Goal: Information Seeking & Learning: Learn about a topic

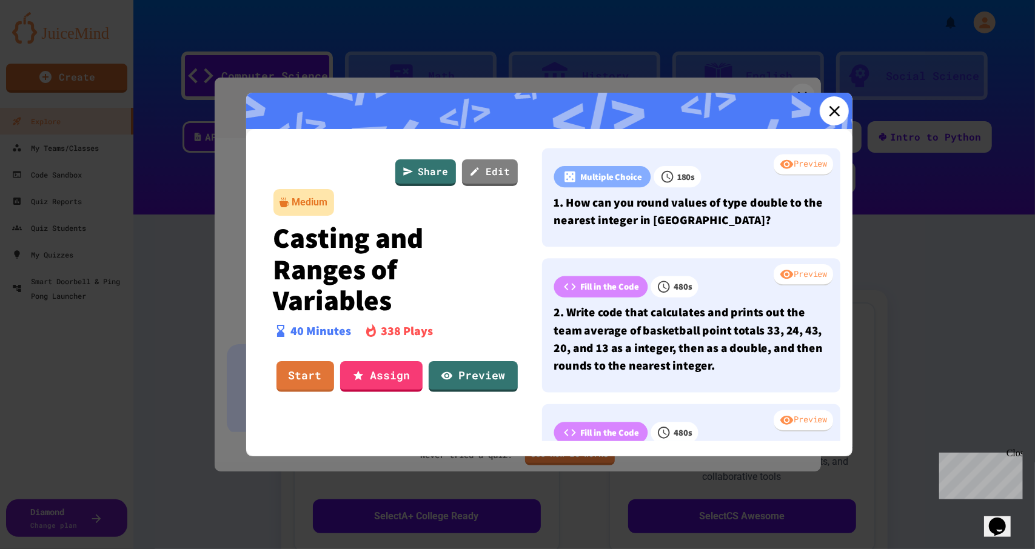
click at [828, 110] on icon at bounding box center [834, 111] width 18 height 18
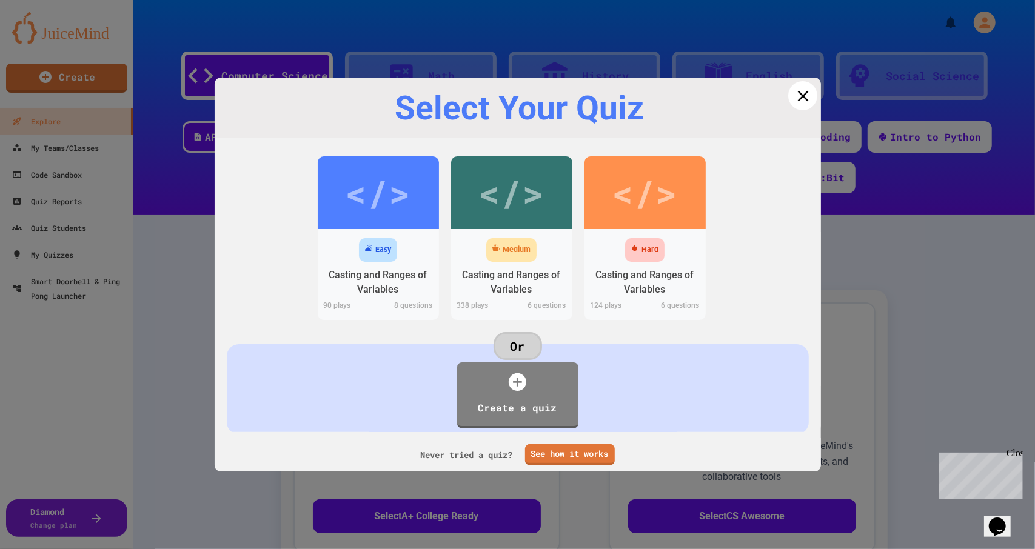
click at [794, 102] on icon at bounding box center [803, 96] width 18 height 18
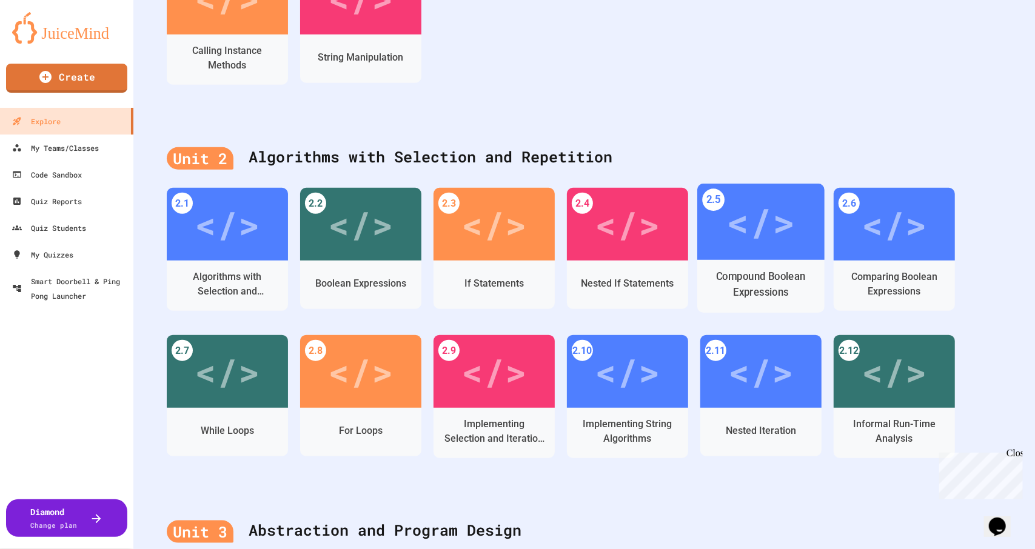
scroll to position [652, 0]
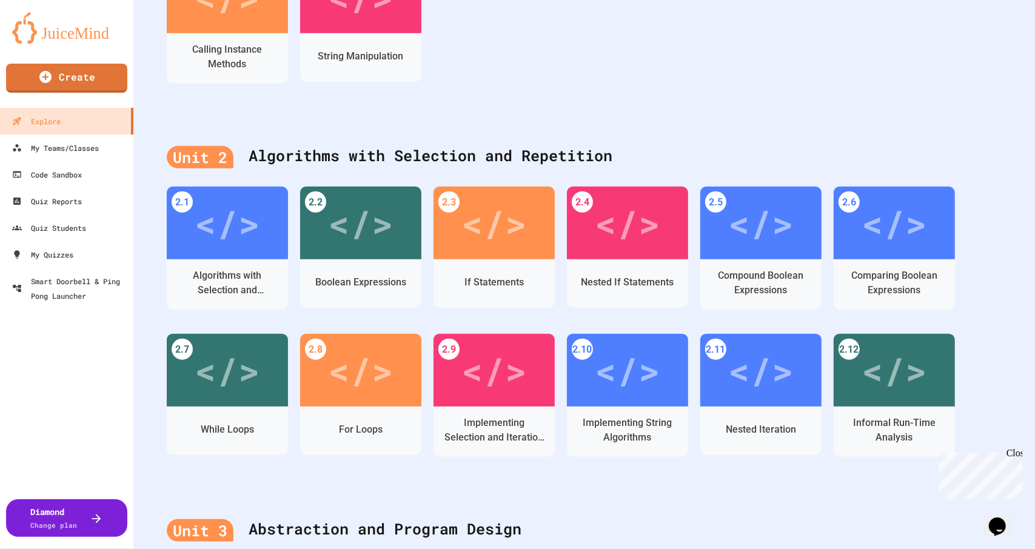
click at [649, 130] on div "Unit 2 Algorithms with Selection and Repetition 2.1 </> Algorithms with Selecti…" at bounding box center [584, 310] width 902 height 374
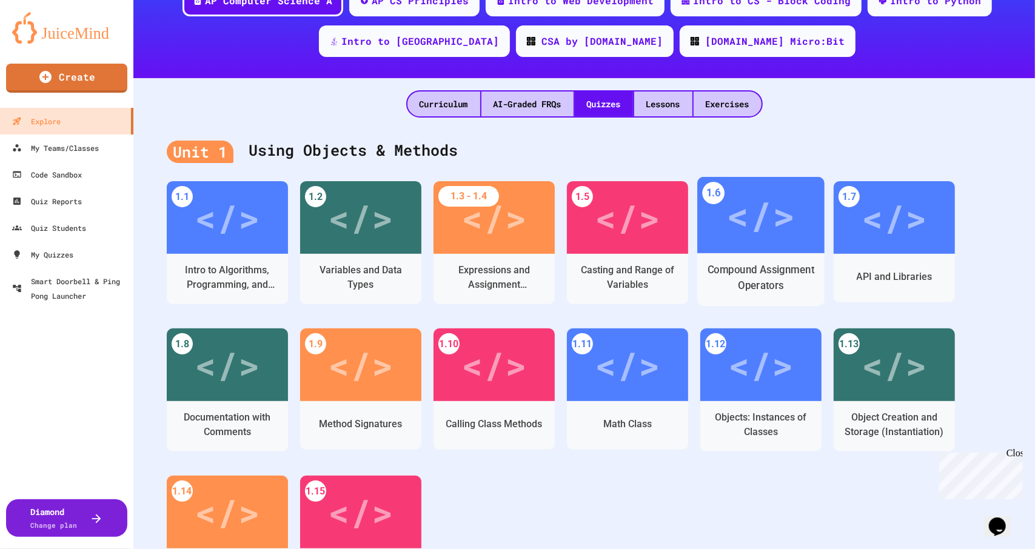
click at [742, 224] on div "</>" at bounding box center [760, 216] width 69 height 58
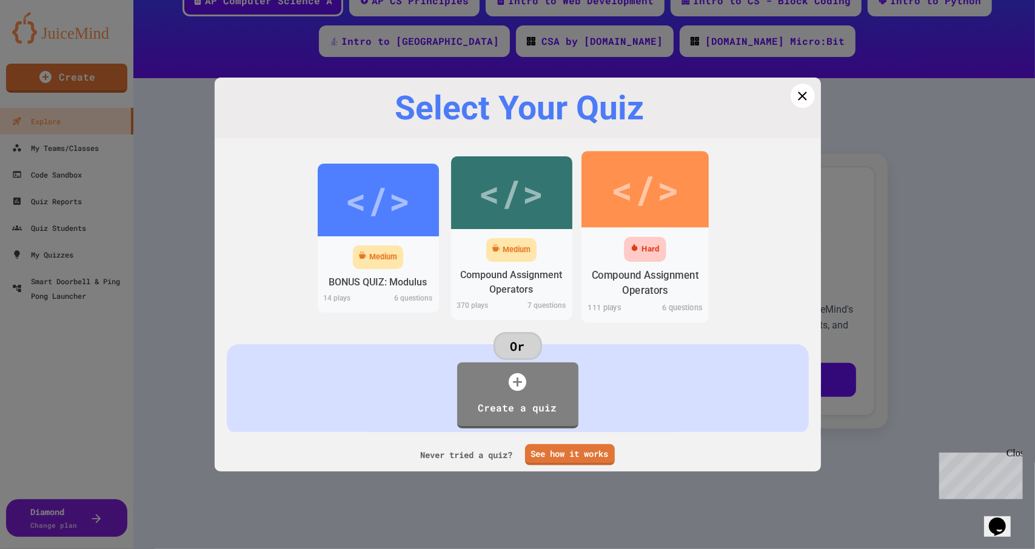
click at [615, 189] on div "</>" at bounding box center [645, 190] width 69 height 58
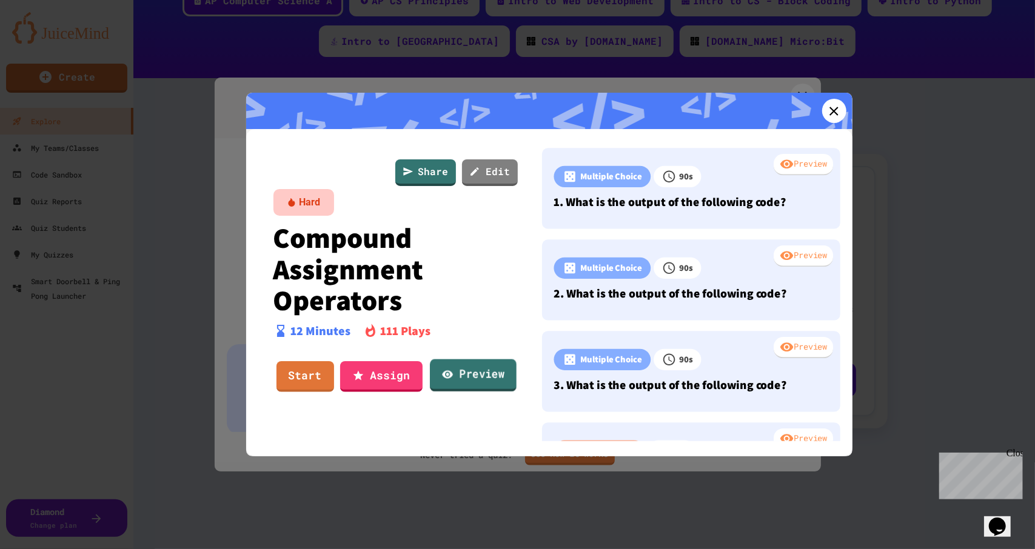
click at [457, 375] on link "Preview" at bounding box center [473, 376] width 87 height 33
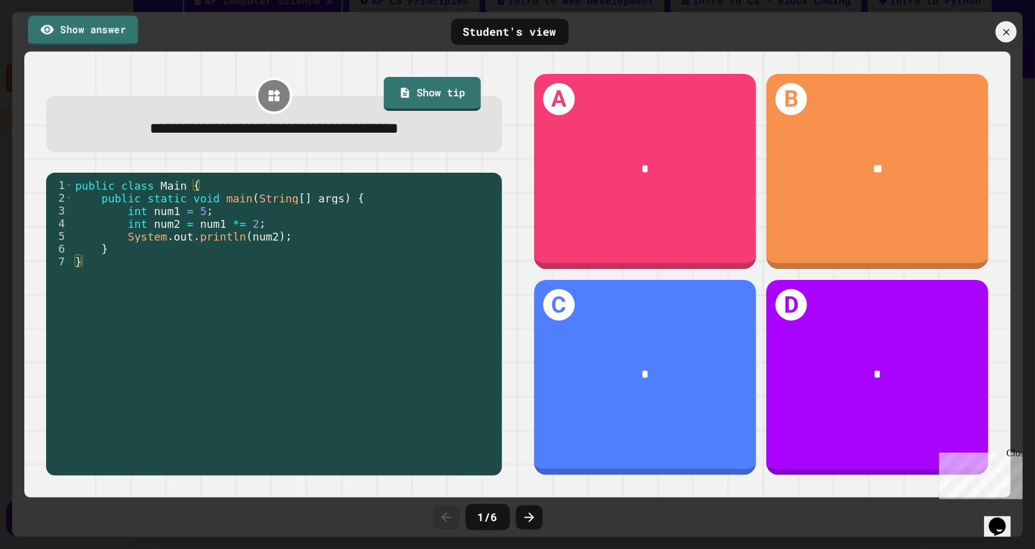
click at [96, 38] on link "Show answer" at bounding box center [83, 30] width 110 height 30
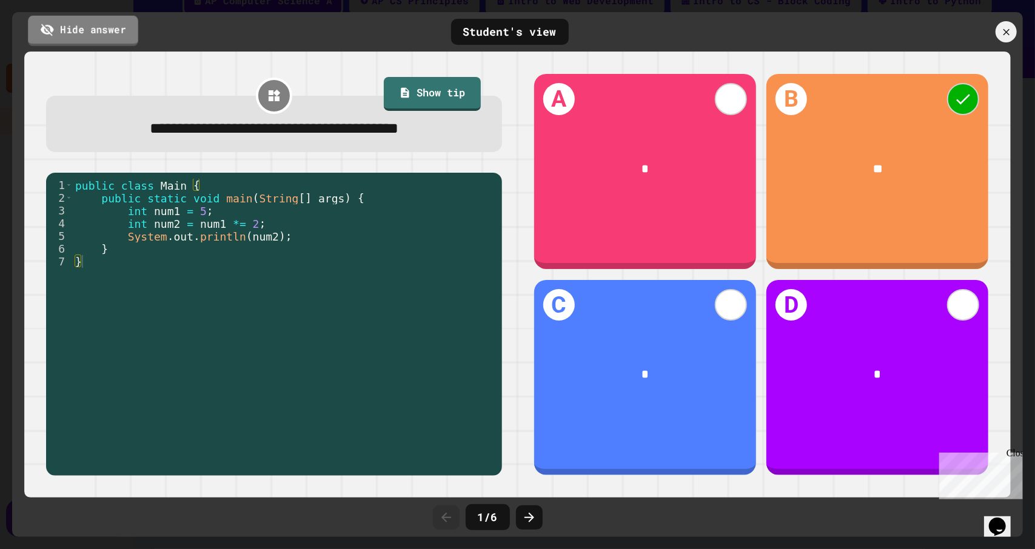
click at [96, 38] on link "Hide answer" at bounding box center [83, 30] width 110 height 30
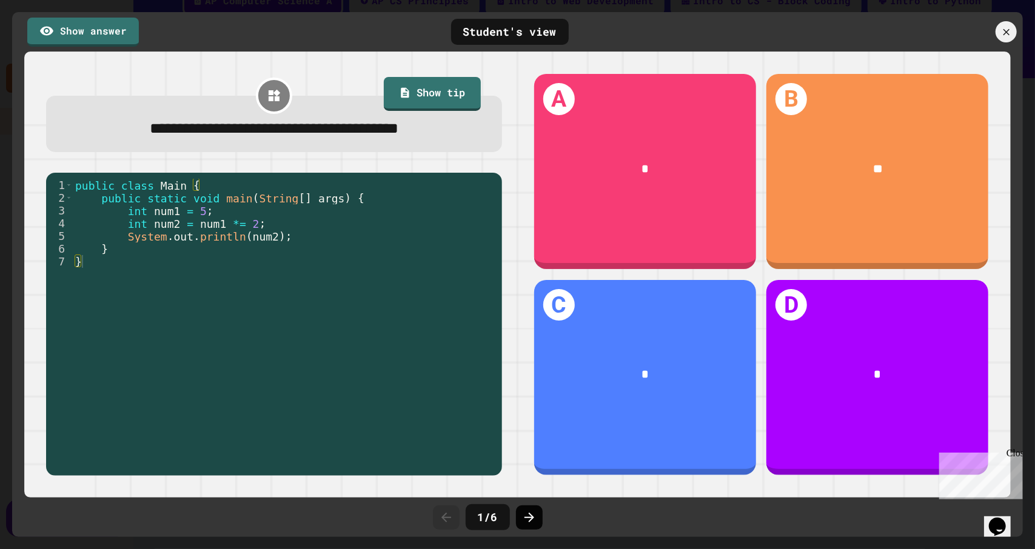
click at [533, 515] on icon at bounding box center [529, 518] width 15 height 15
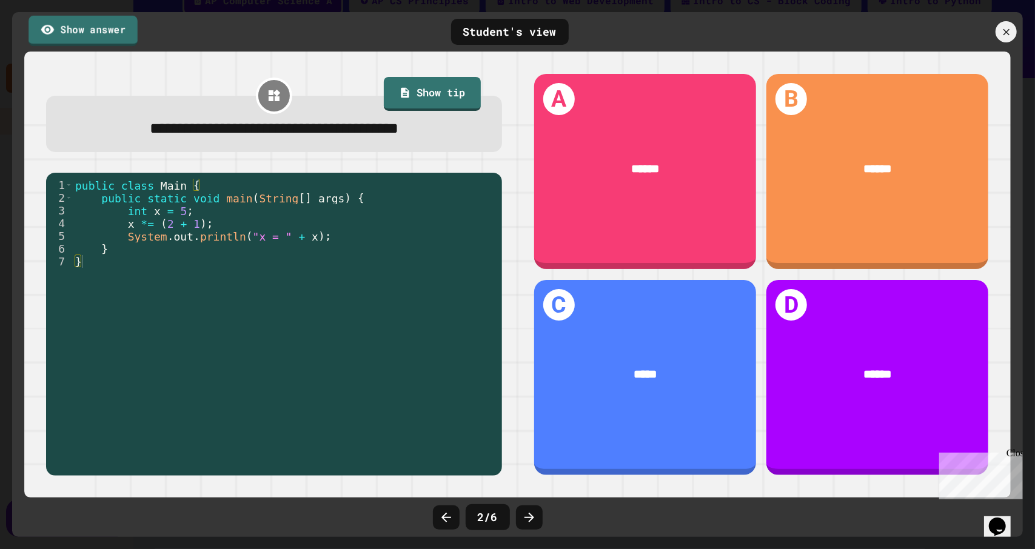
click at [113, 41] on link "Show answer" at bounding box center [82, 30] width 109 height 30
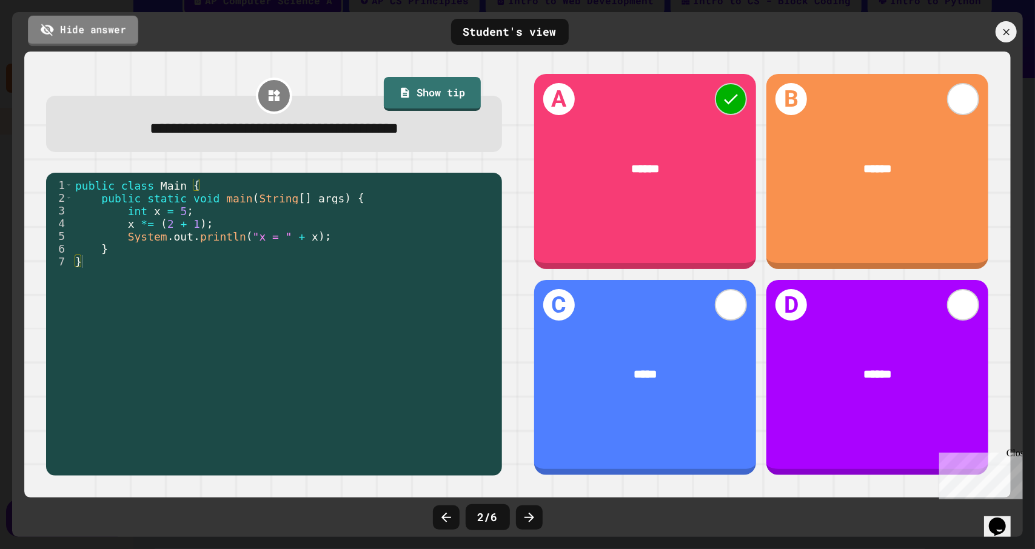
click at [113, 41] on link "Hide answer" at bounding box center [83, 30] width 110 height 30
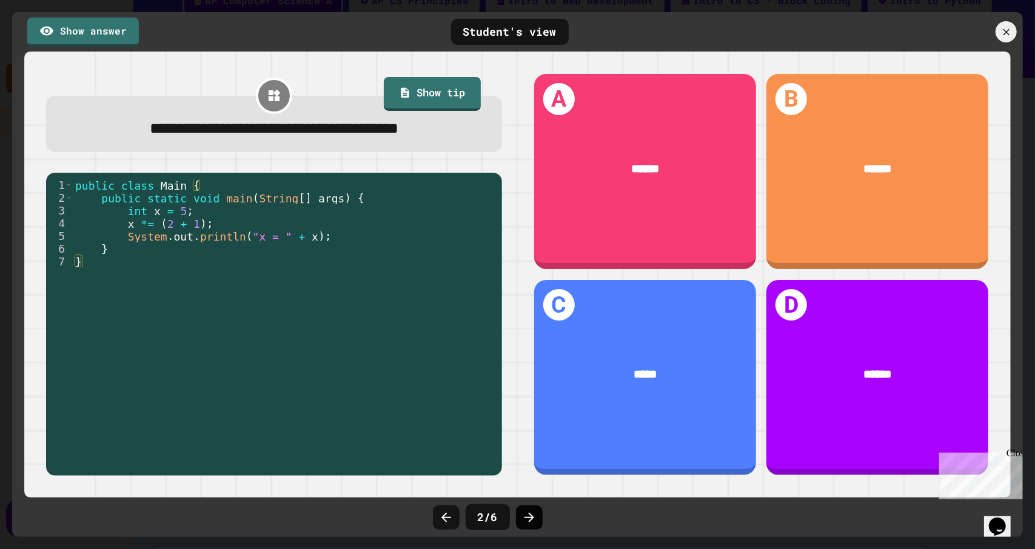
click at [528, 524] on icon at bounding box center [529, 518] width 15 height 15
click at [82, 42] on link "Show answer" at bounding box center [83, 30] width 108 height 30
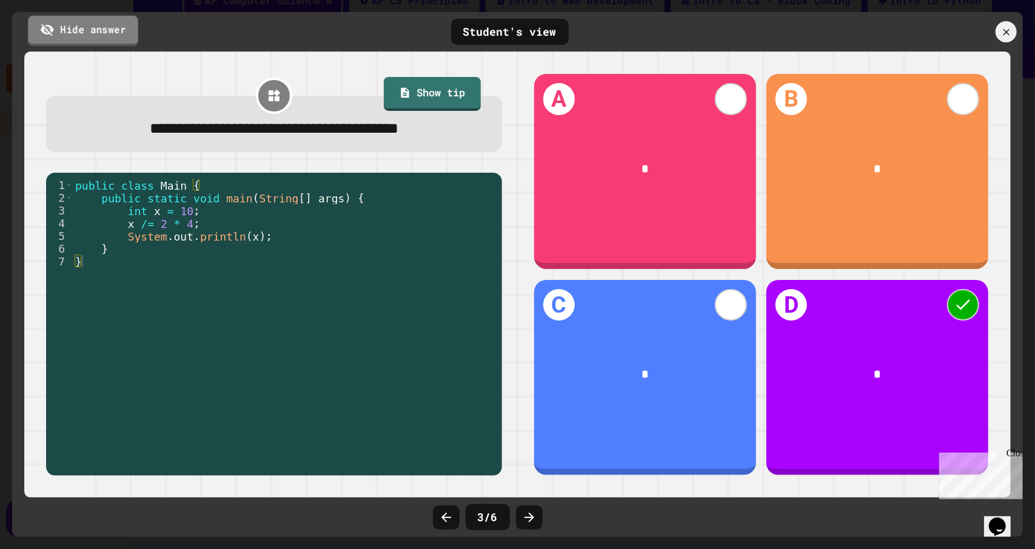
click at [82, 42] on link "Hide answer" at bounding box center [83, 30] width 110 height 30
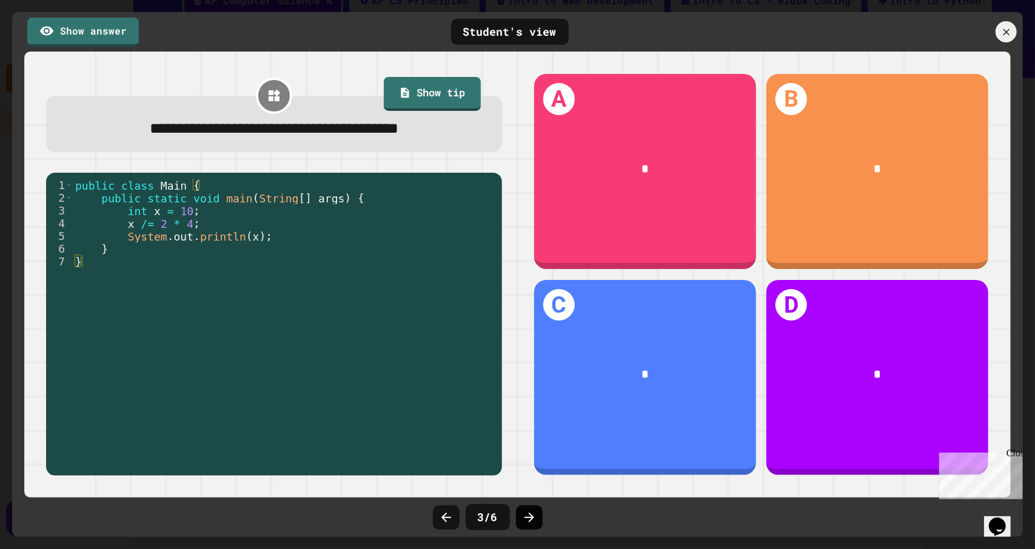
click at [526, 517] on icon at bounding box center [530, 518] width 10 height 10
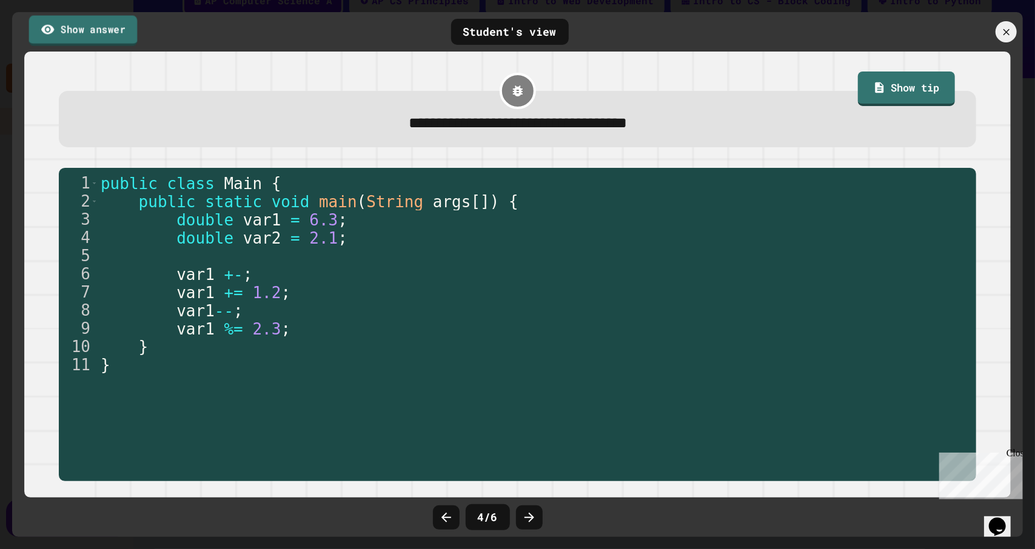
click at [109, 32] on link "Show answer" at bounding box center [83, 30] width 109 height 30
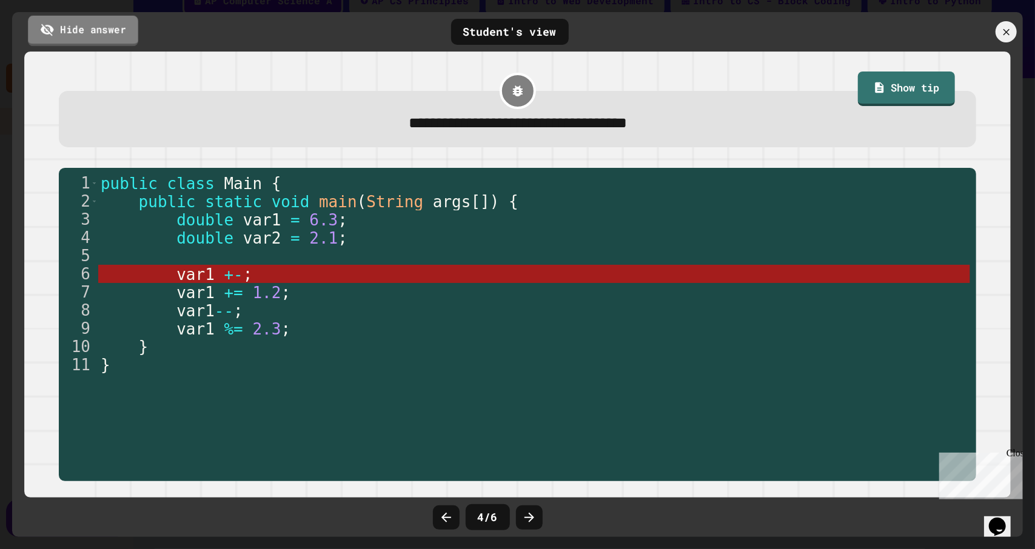
click at [109, 32] on link "Hide answer" at bounding box center [83, 30] width 110 height 30
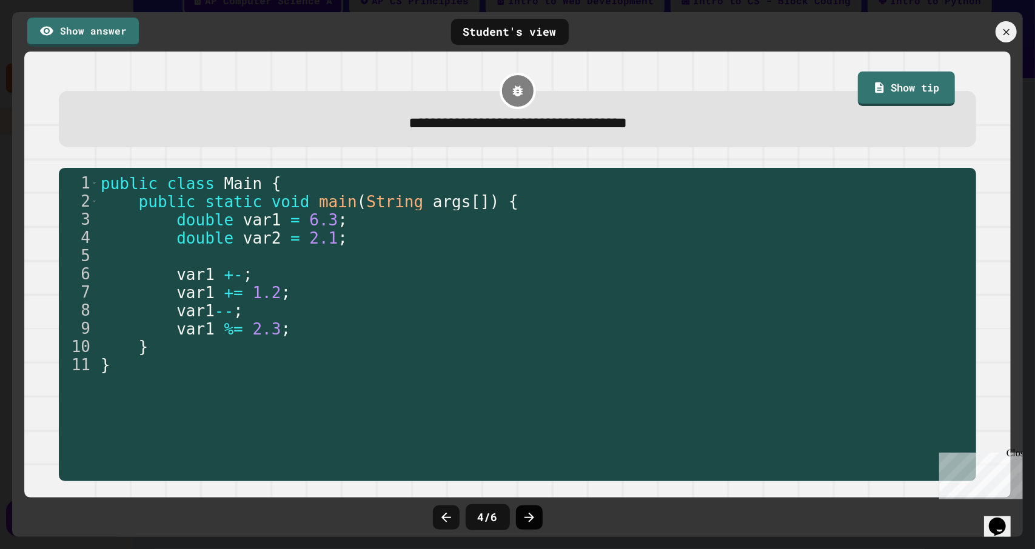
click at [532, 522] on icon at bounding box center [529, 518] width 15 height 15
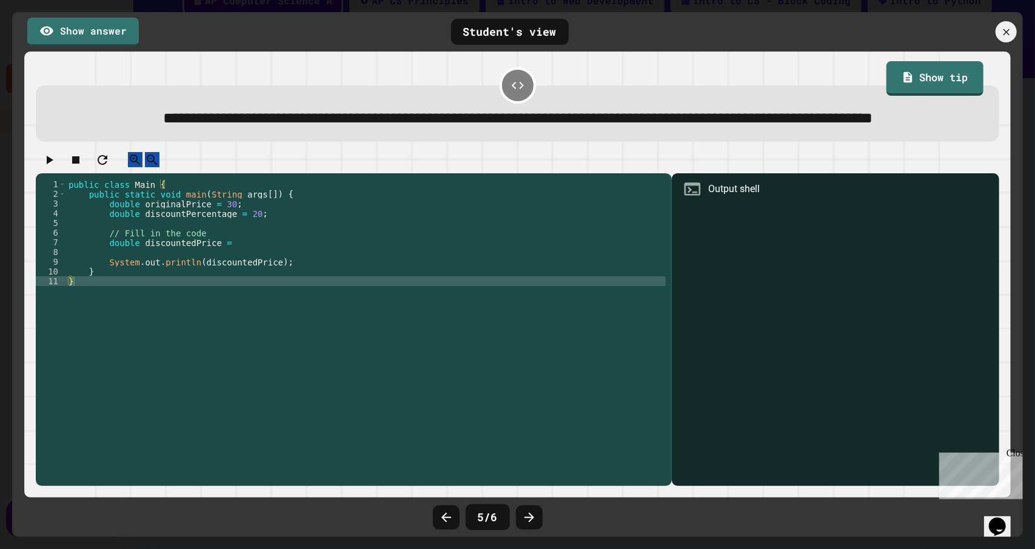
click at [252, 270] on div "public class Main { public static void main ( String args [ ]) { double origina…" at bounding box center [366, 310] width 600 height 262
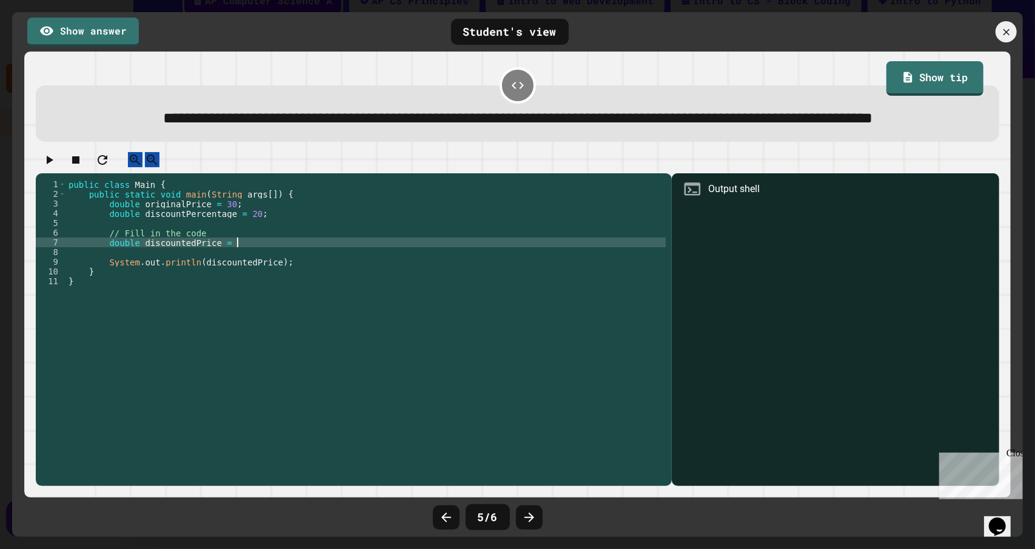
click at [251, 276] on div "public class Main { public static void main ( String args [ ]) { double origina…" at bounding box center [366, 310] width 600 height 262
type textarea "**********"
click at [56, 167] on icon "button" at bounding box center [49, 160] width 15 height 15
click at [56, 167] on button "button" at bounding box center [49, 159] width 15 height 15
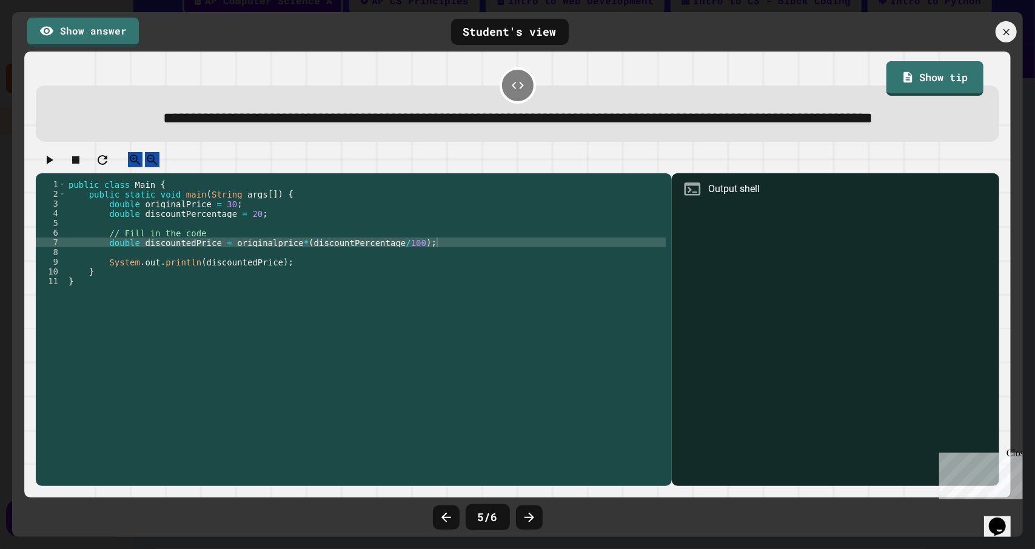
click at [56, 167] on button "button" at bounding box center [49, 159] width 15 height 15
click at [62, 173] on div at bounding box center [518, 162] width 964 height 21
click at [56, 167] on button "button" at bounding box center [49, 159] width 15 height 15
click at [62, 173] on div at bounding box center [518, 162] width 964 height 21
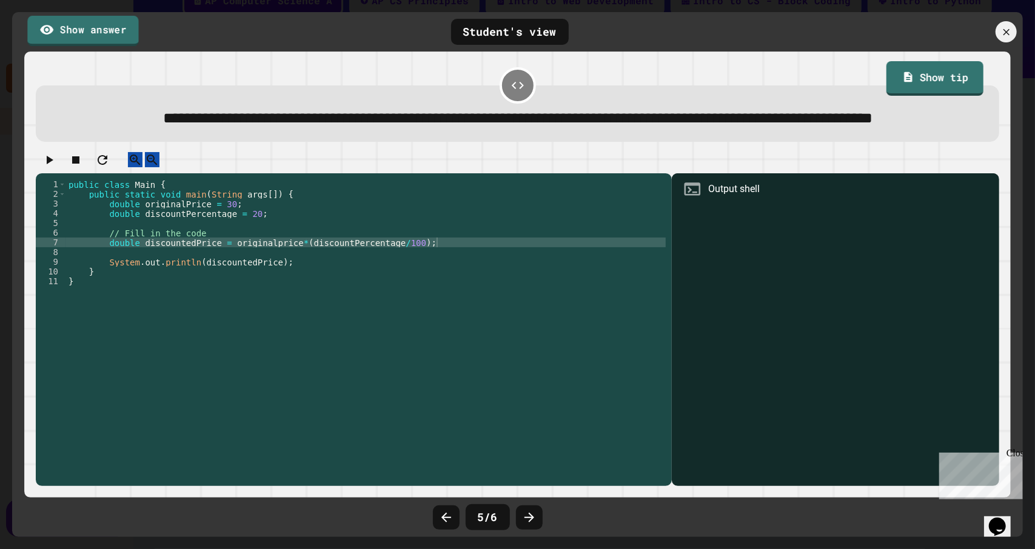
click at [81, 33] on link "Show answer" at bounding box center [82, 30] width 111 height 30
click at [81, 33] on link "Show answer" at bounding box center [83, 30] width 110 height 30
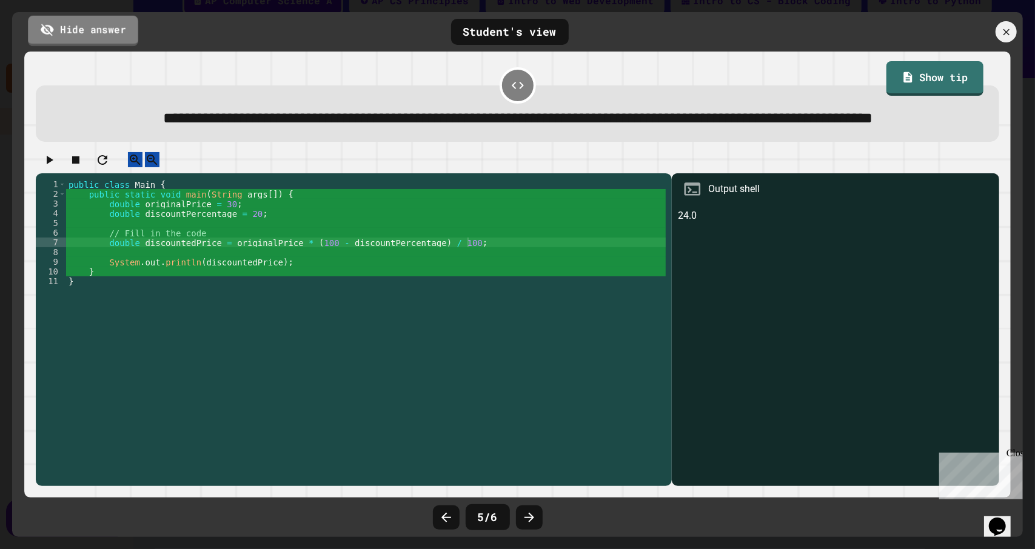
click at [81, 33] on link "Hide answer" at bounding box center [83, 30] width 110 height 30
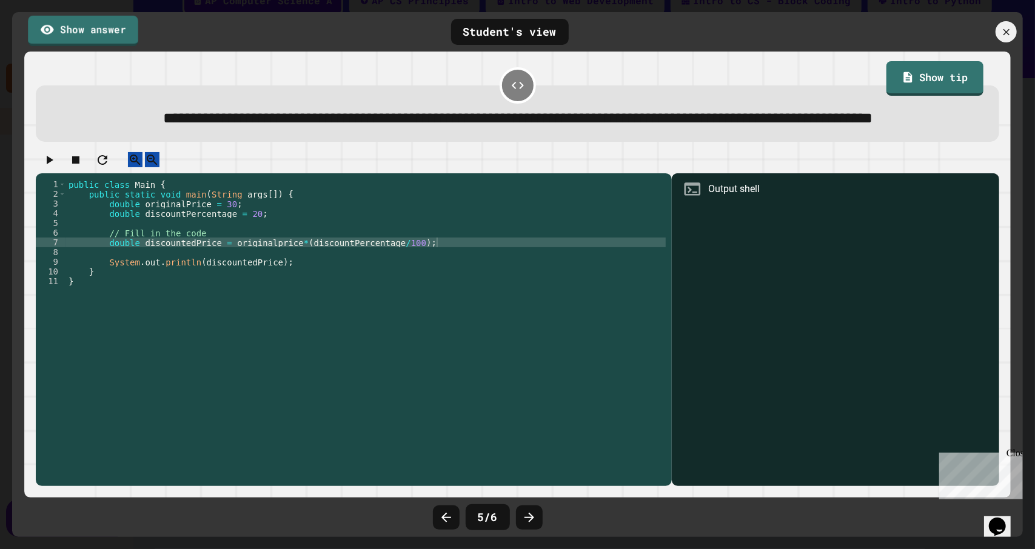
click at [81, 33] on link "Show answer" at bounding box center [83, 30] width 110 height 30
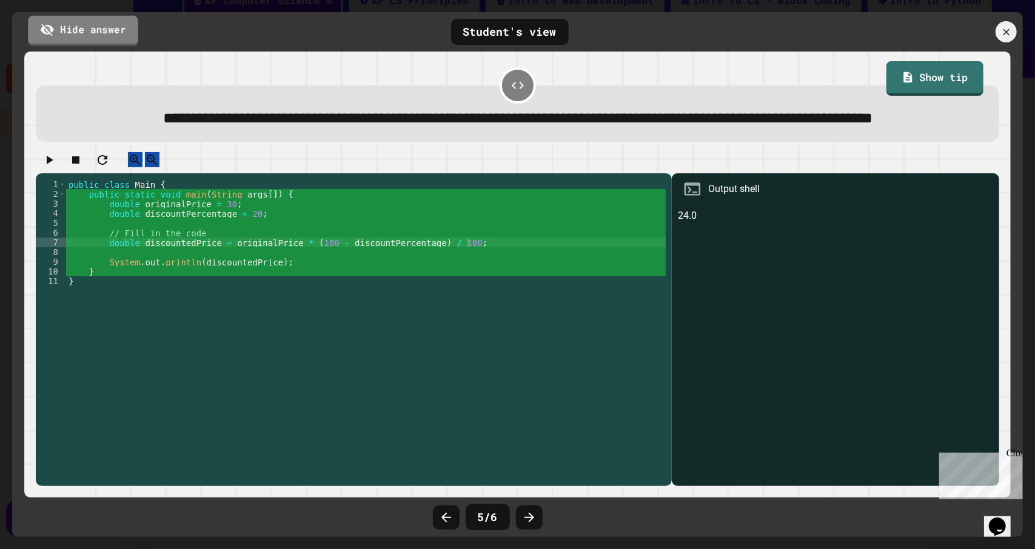
click at [81, 33] on link "Hide answer" at bounding box center [83, 30] width 110 height 30
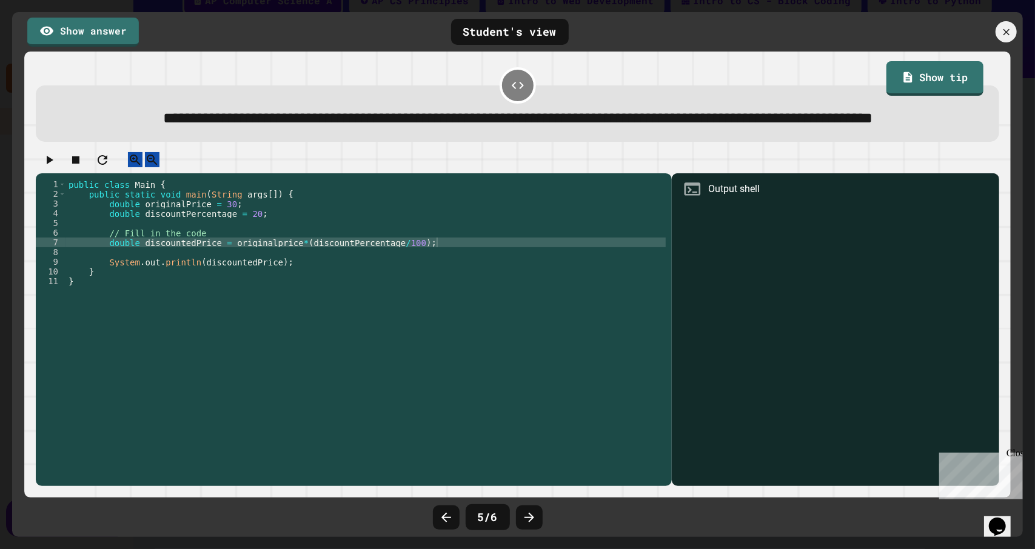
click at [56, 167] on icon "button" at bounding box center [49, 160] width 15 height 15
click at [58, 173] on div at bounding box center [518, 162] width 964 height 21
click at [56, 167] on icon "button" at bounding box center [49, 160] width 15 height 15
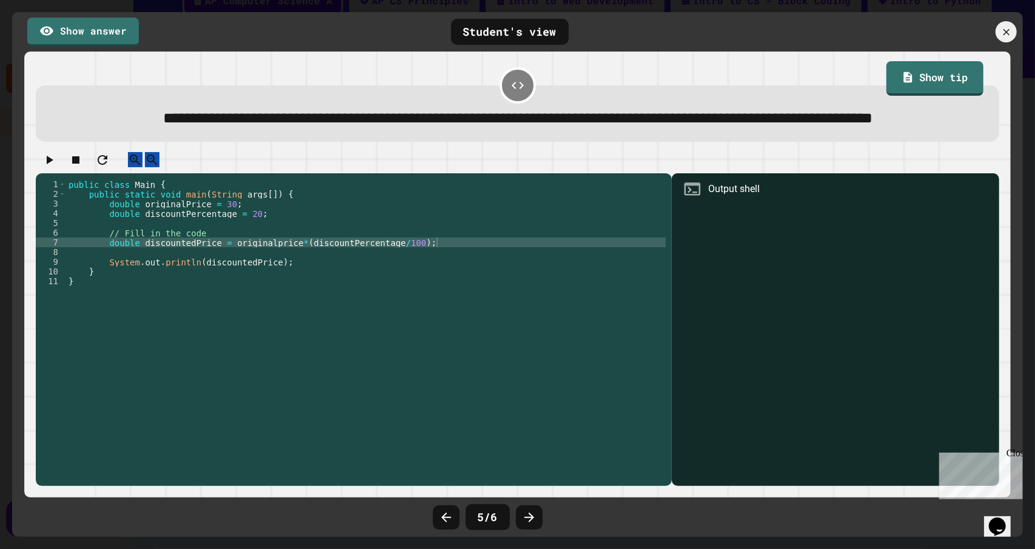
click at [58, 173] on div at bounding box center [518, 162] width 964 height 21
click at [56, 167] on icon "button" at bounding box center [49, 160] width 15 height 15
click at [58, 173] on div at bounding box center [518, 162] width 964 height 21
click at [56, 167] on icon "button" at bounding box center [49, 160] width 15 height 15
click at [537, 519] on div at bounding box center [529, 518] width 27 height 24
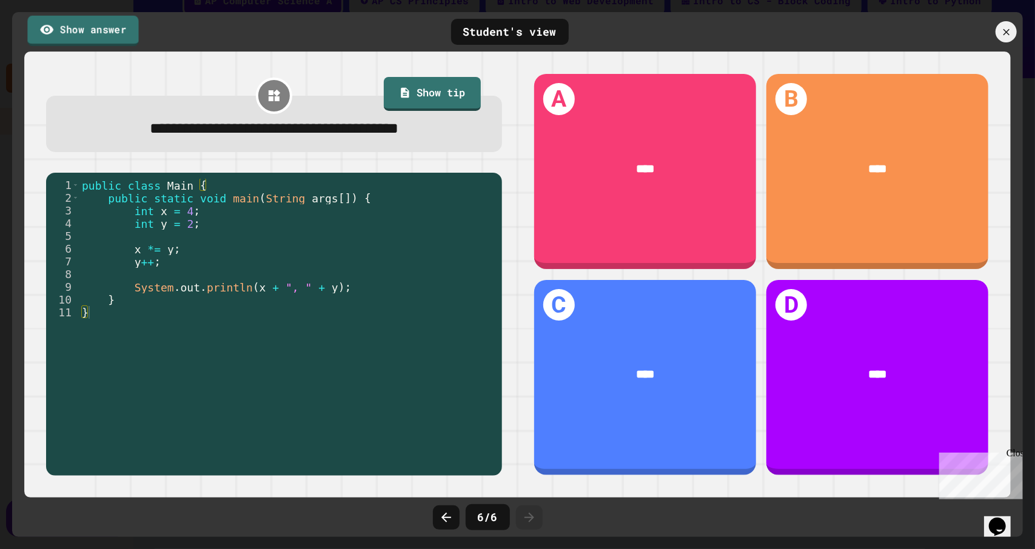
click at [98, 27] on link "Show answer" at bounding box center [82, 30] width 111 height 30
